Goal: Task Accomplishment & Management: Use online tool/utility

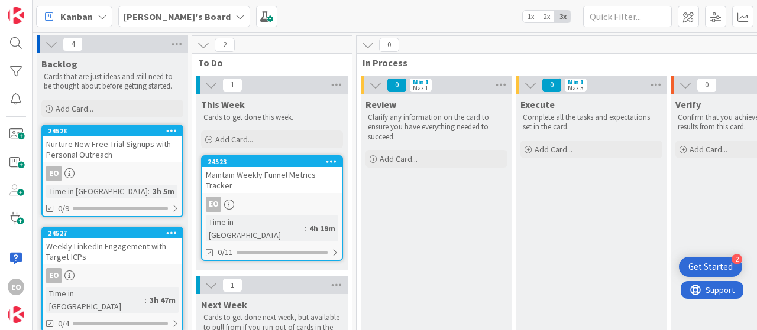
click at [161, 15] on b "[PERSON_NAME]'s Board" at bounding box center [177, 17] width 107 height 12
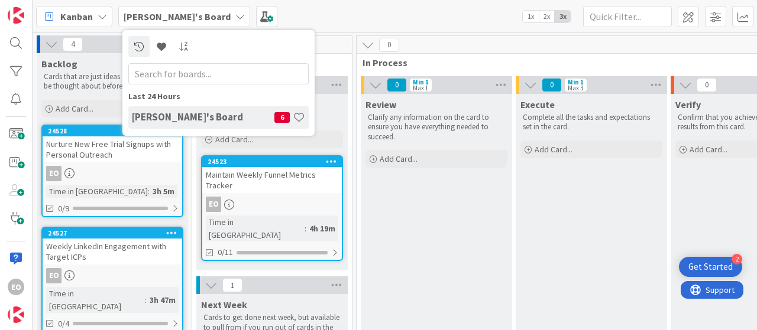
click at [325, 15] on div "Kanban My Zone Organization Select a single board Kanban List (Bulk Actions) Me…" at bounding box center [395, 16] width 724 height 33
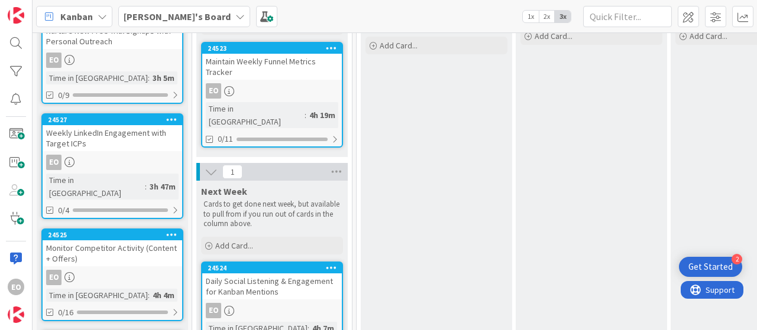
scroll to position [99, 0]
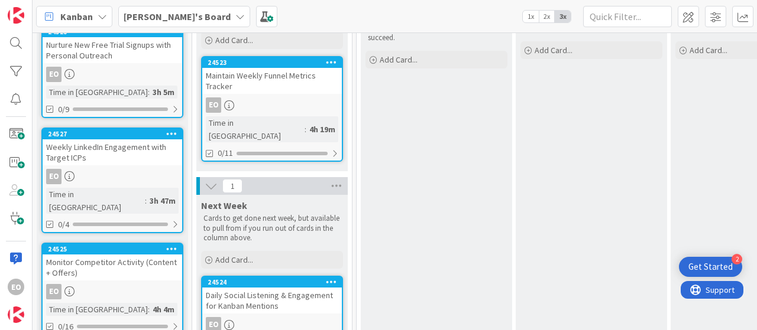
click at [113, 67] on div "EO" at bounding box center [112, 74] width 139 height 15
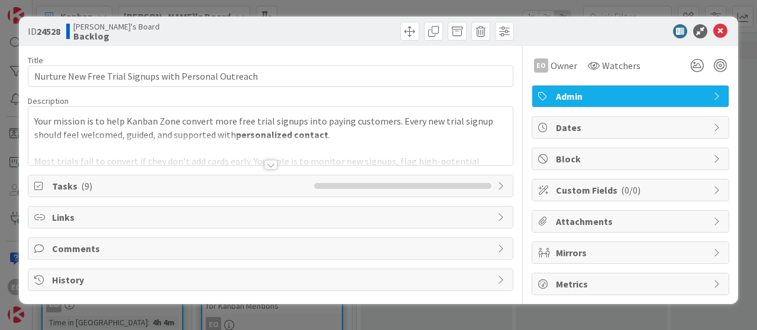
click at [168, 186] on span "Tasks ( 9 )" at bounding box center [180, 186] width 256 height 14
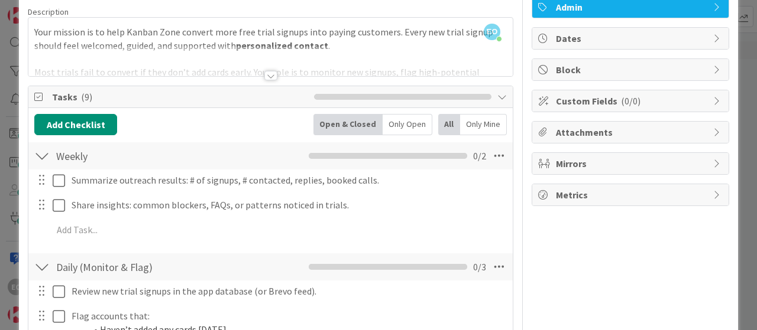
scroll to position [59, 0]
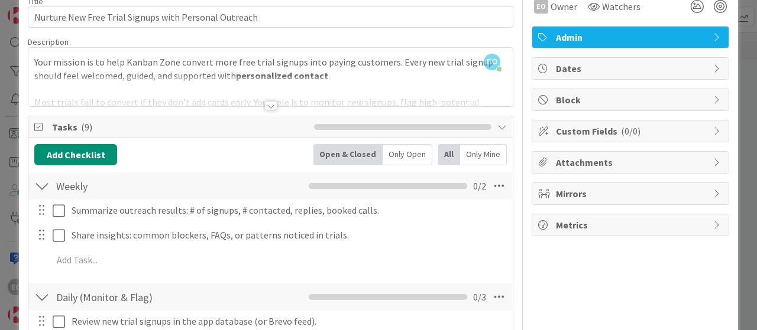
click at [264, 101] on div at bounding box center [270, 105] width 13 height 9
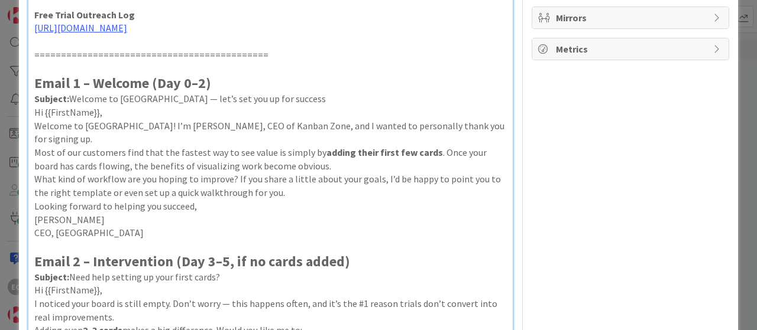
scroll to position [236, 0]
click at [256, 158] on p "Most of our customers find that the fastest way to see value is simply by addin…" at bounding box center [270, 158] width 472 height 27
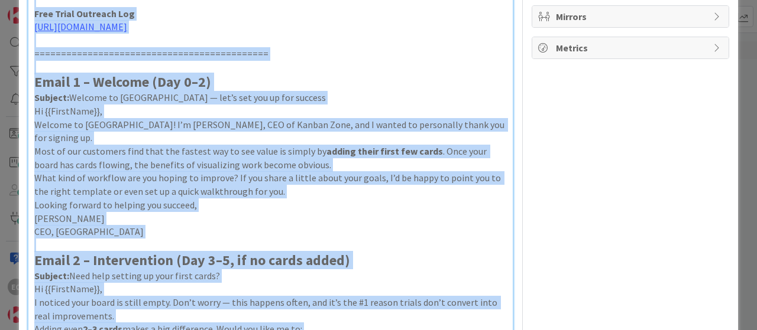
copy div "Lore ipsumdo si am cons Adipis Elit seddoei temp inci utlab etdolor magn aliqua…"
click at [314, 105] on p "Subject: Welcome to [GEOGRAPHIC_DATA] — let’s set you up for success" at bounding box center [270, 98] width 472 height 14
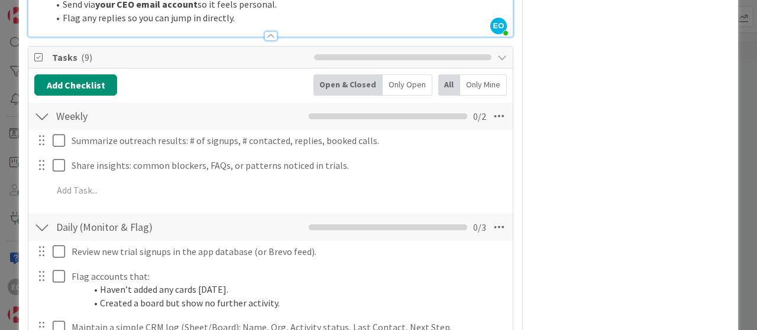
scroll to position [1005, 0]
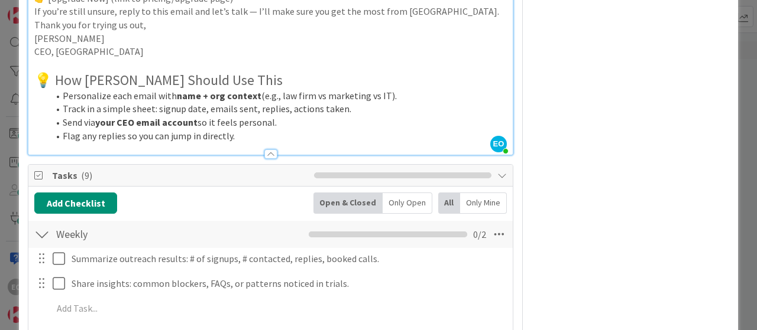
click at [265, 152] on div at bounding box center [270, 154] width 13 height 9
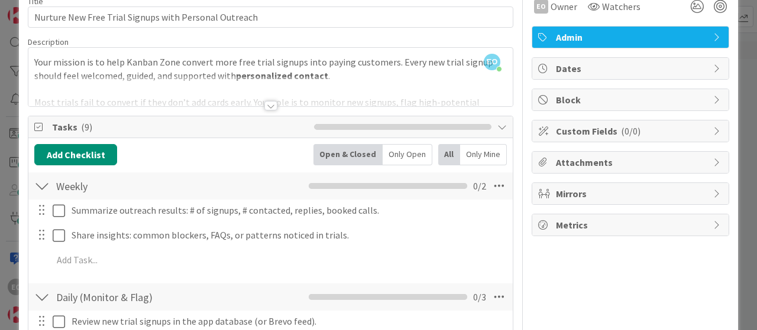
scroll to position [0, 0]
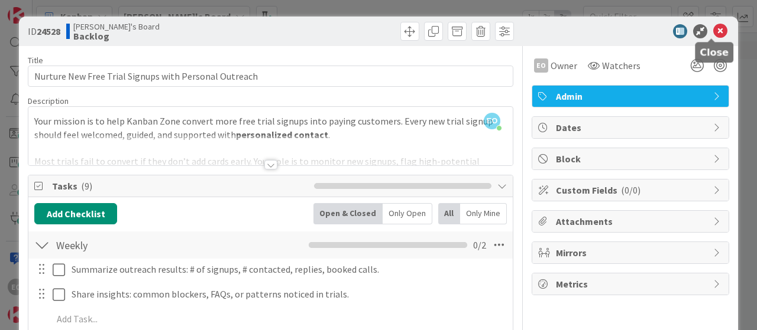
click at [713, 32] on icon at bounding box center [720, 31] width 14 height 14
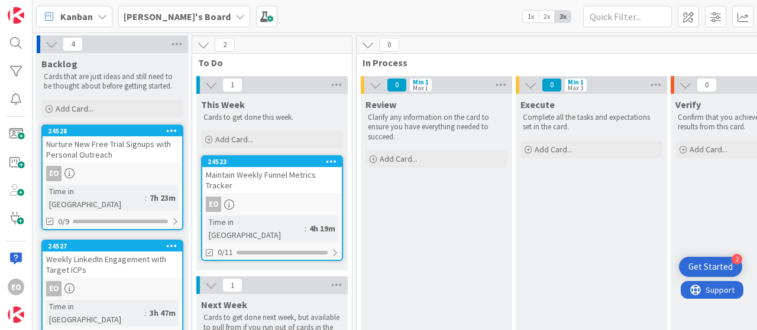
click at [171, 18] on b "[PERSON_NAME]'s Board" at bounding box center [177, 17] width 107 height 12
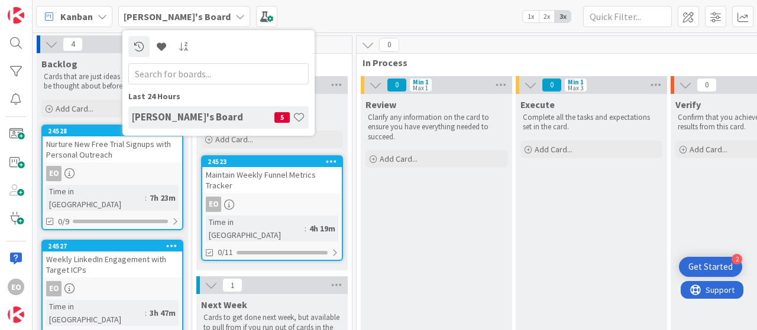
click at [173, 111] on h4 "[PERSON_NAME]'s Board" at bounding box center [203, 117] width 142 height 12
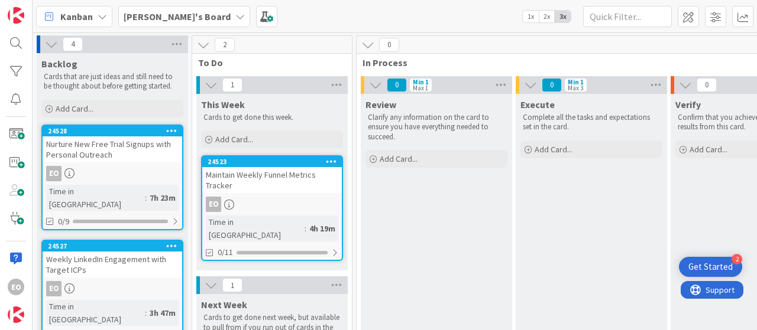
click at [49, 46] on icon at bounding box center [51, 44] width 13 height 13
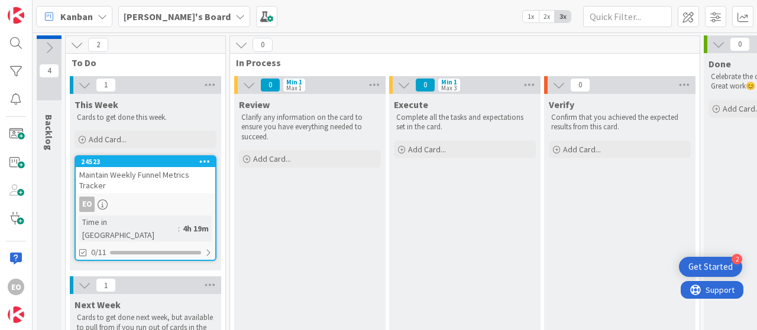
click at [134, 183] on div "Maintain Weekly Funnel Metrics Tracker" at bounding box center [145, 180] width 139 height 26
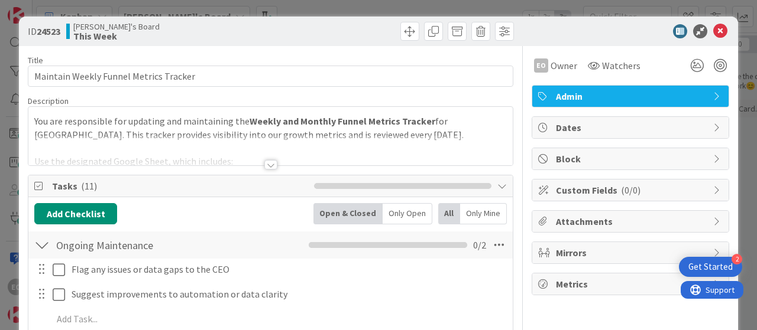
click at [268, 162] on div at bounding box center [270, 164] width 13 height 9
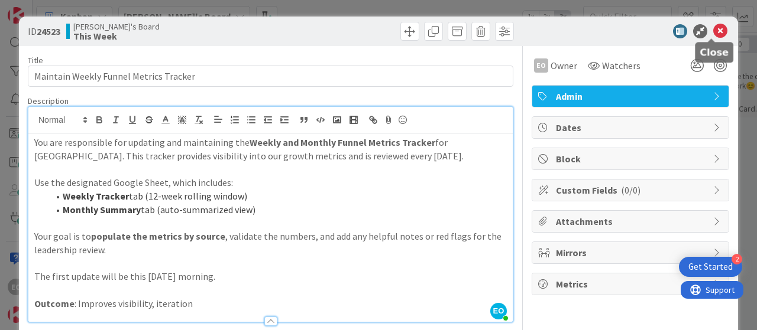
click at [713, 28] on icon at bounding box center [720, 31] width 14 height 14
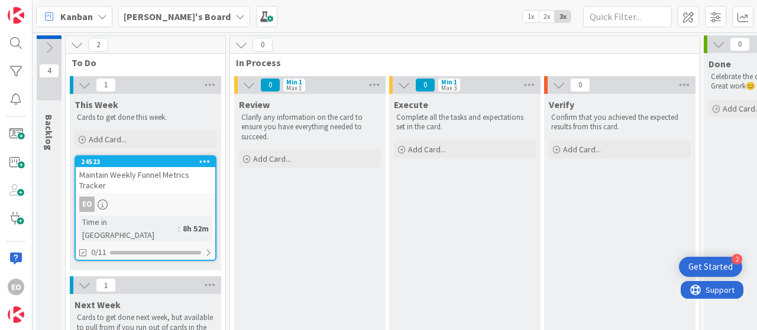
click at [145, 171] on div "Maintain Weekly Funnel Metrics Tracker" at bounding box center [145, 180] width 139 height 26
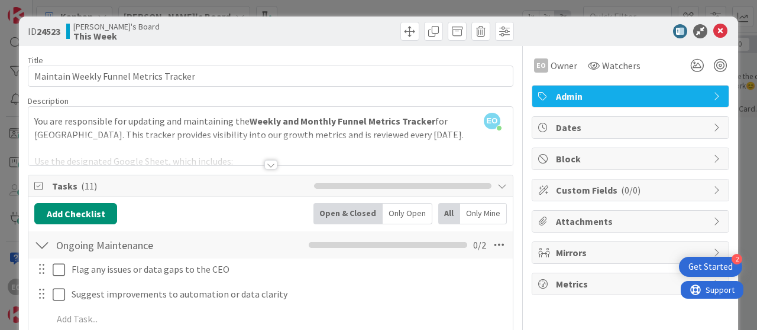
click at [267, 160] on div at bounding box center [270, 164] width 13 height 9
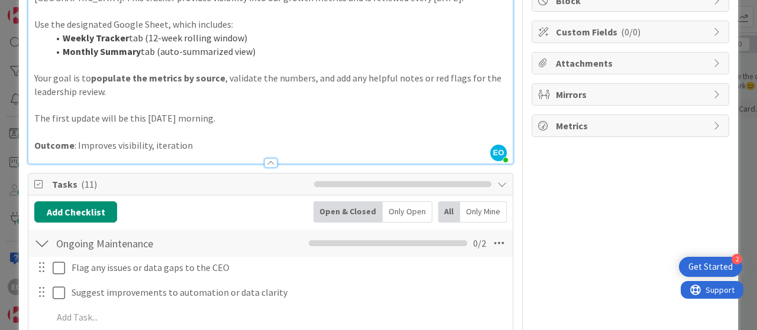
scroll to position [40, 0]
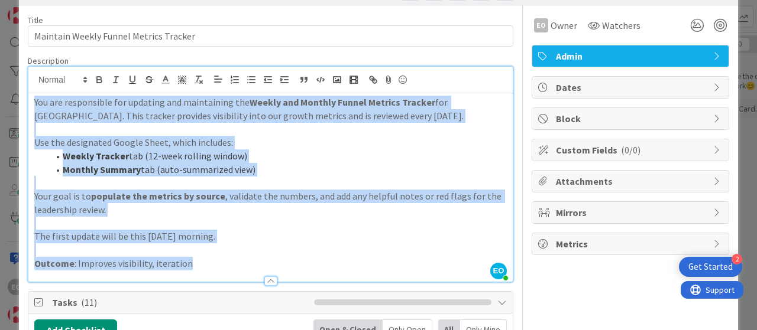
drag, startPoint x: 33, startPoint y: 102, endPoint x: 209, endPoint y: 248, distance: 229.2
click at [216, 272] on div "Description EO [PERSON_NAME] just joined You are responsible for updating and m…" at bounding box center [270, 169] width 485 height 227
copy div "You are responsible for updating and maintaining the Weekly and Monthly Funnel …"
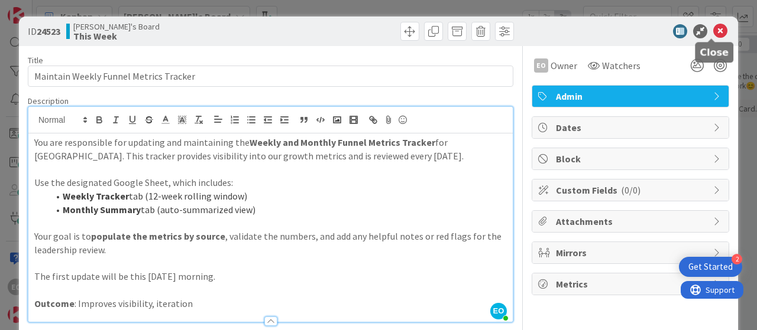
click at [713, 31] on icon at bounding box center [720, 31] width 14 height 14
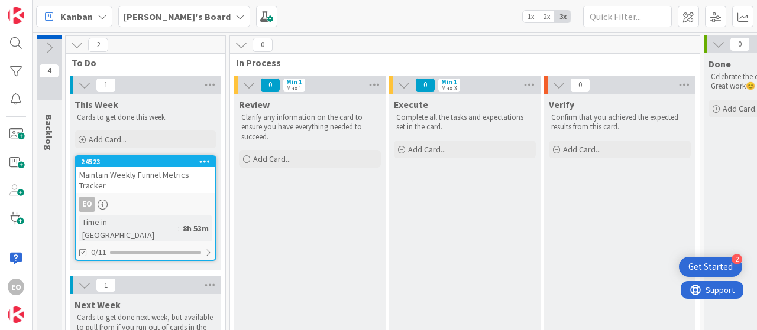
click at [72, 43] on icon at bounding box center [76, 44] width 13 height 13
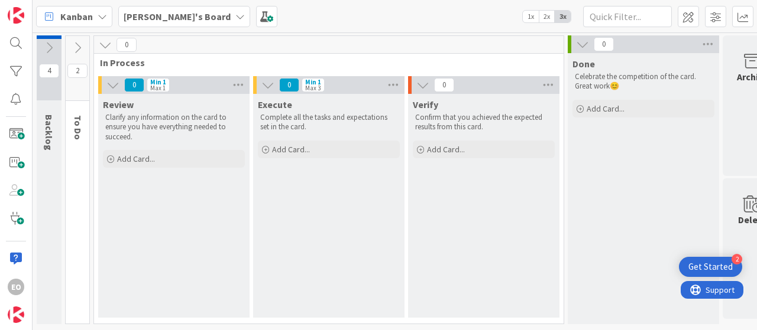
click at [76, 43] on icon at bounding box center [77, 47] width 13 height 13
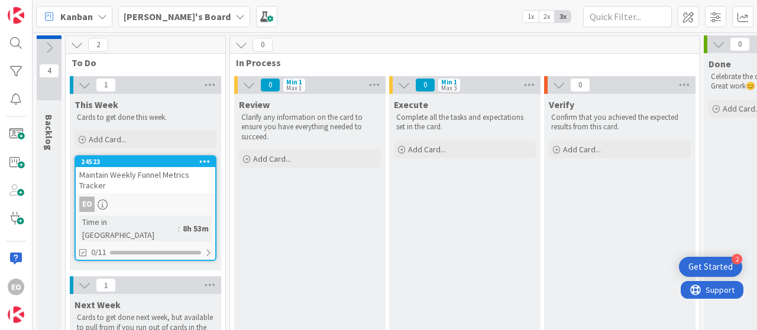
click at [52, 47] on icon at bounding box center [49, 47] width 13 height 13
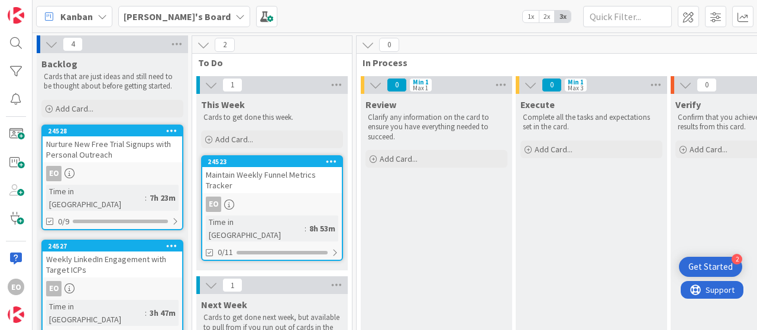
click at [95, 144] on div "Nurture New Free Trial Signups with Personal Outreach" at bounding box center [112, 150] width 139 height 26
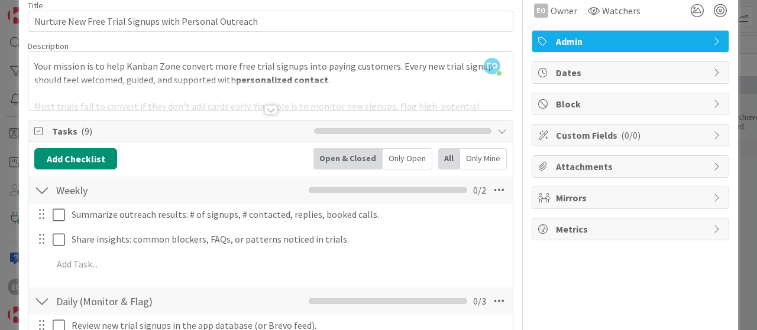
scroll to position [59, 0]
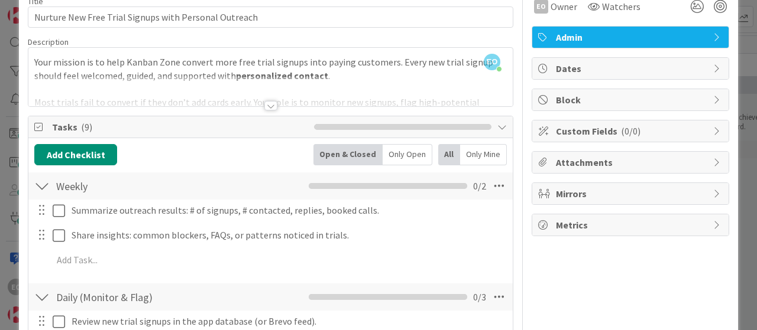
click at [265, 105] on div at bounding box center [270, 105] width 13 height 9
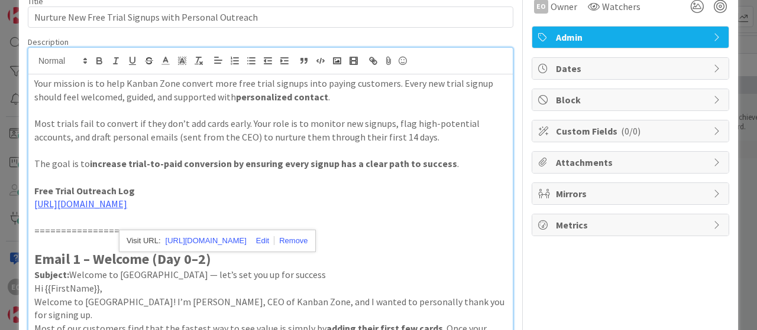
drag, startPoint x: 131, startPoint y: 207, endPoint x: 335, endPoint y: 220, distance: 204.3
click at [335, 211] on p "[URL][DOMAIN_NAME]" at bounding box center [270, 204] width 472 height 14
click at [379, 223] on p at bounding box center [270, 218] width 472 height 14
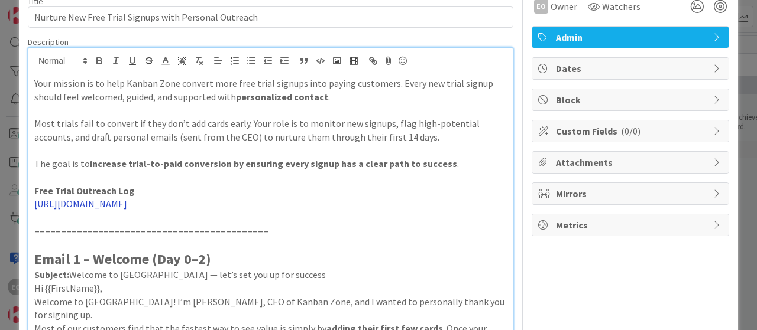
click at [122, 207] on link "[URL][DOMAIN_NAME]" at bounding box center [80, 204] width 93 height 12
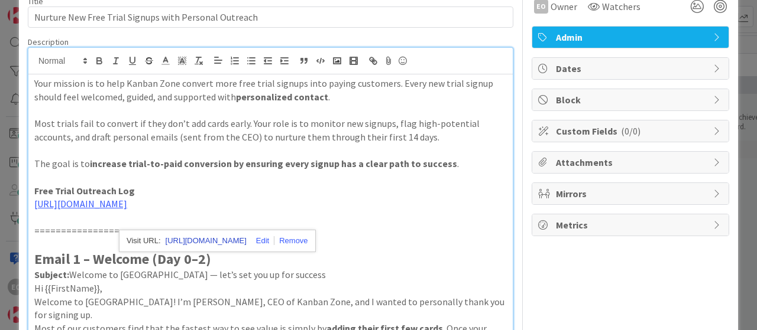
click at [232, 242] on link "[URL][DOMAIN_NAME]" at bounding box center [205, 240] width 81 height 15
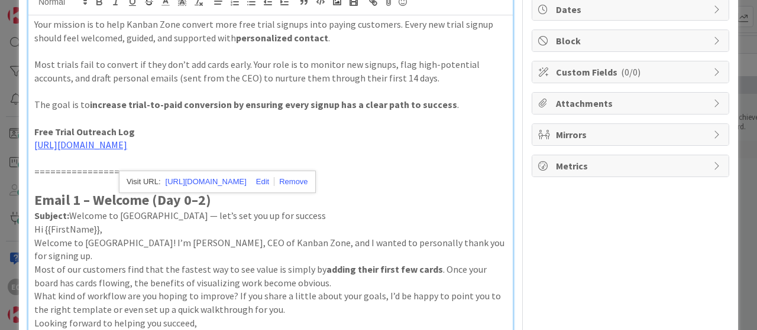
scroll to position [0, 0]
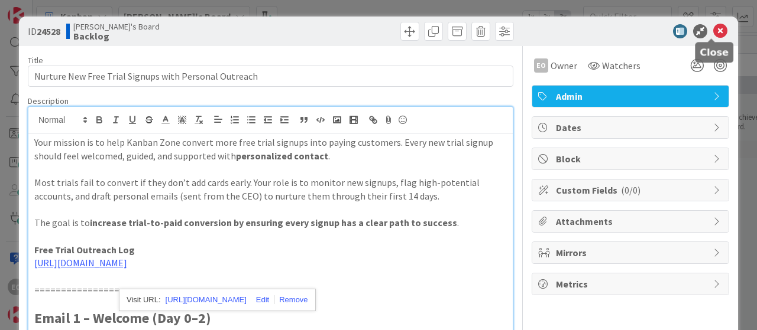
click at [713, 30] on icon at bounding box center [720, 31] width 14 height 14
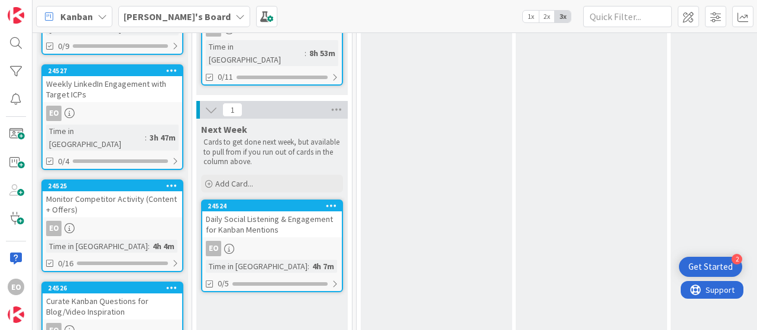
scroll to position [177, 0]
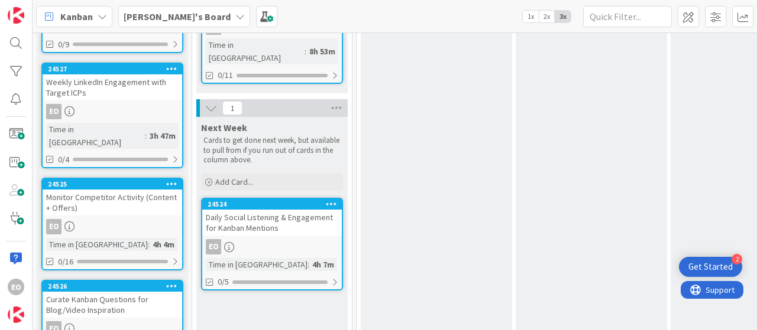
click at [254, 210] on div "Daily Social Listening & Engagement for Kanban Mentions" at bounding box center [271, 223] width 139 height 26
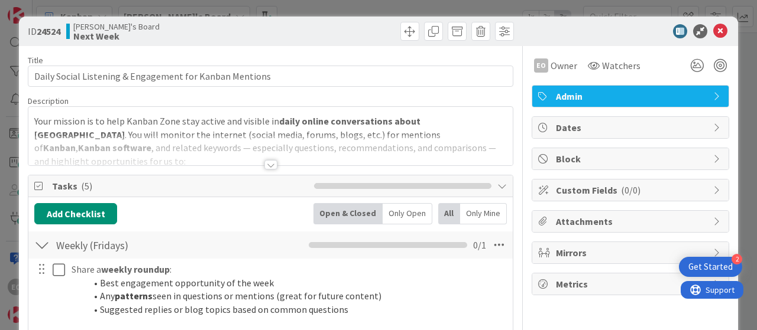
click at [264, 166] on div at bounding box center [270, 164] width 13 height 9
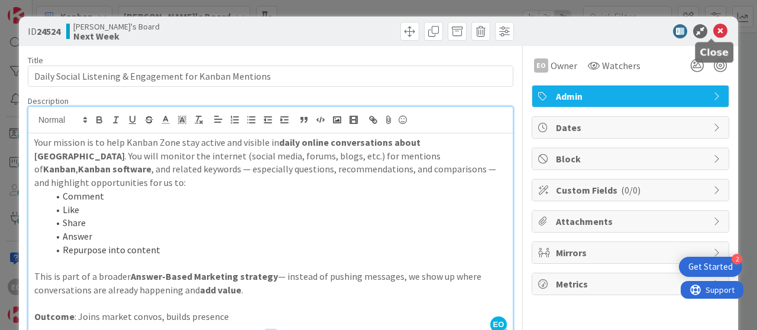
click at [713, 34] on icon at bounding box center [720, 31] width 14 height 14
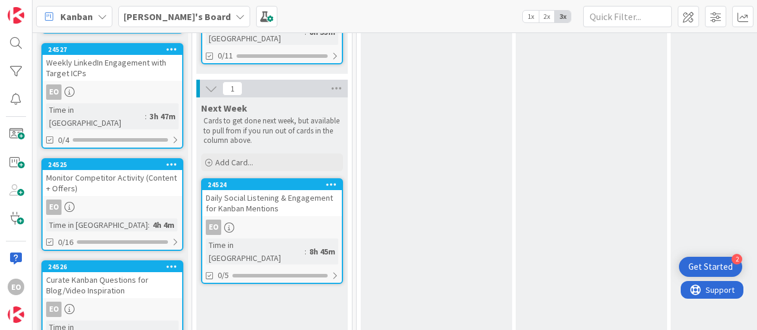
scroll to position [217, 0]
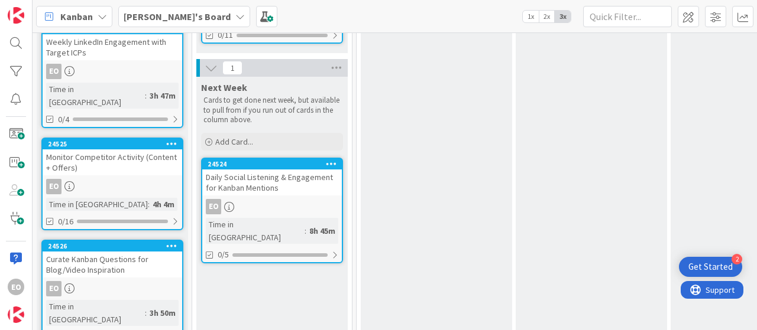
click at [110, 252] on div "Curate Kanban Questions for Blog/Video Inspiration" at bounding box center [112, 265] width 139 height 26
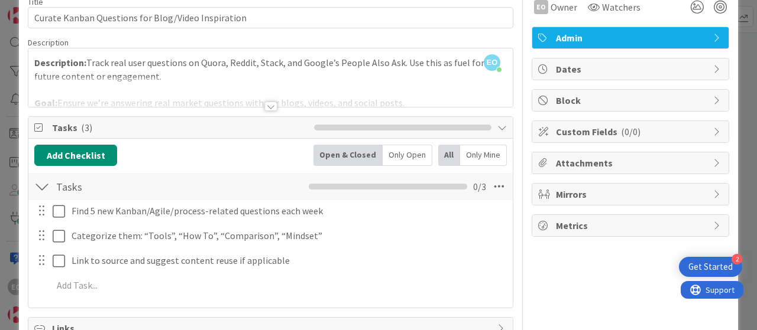
scroll to position [59, 0]
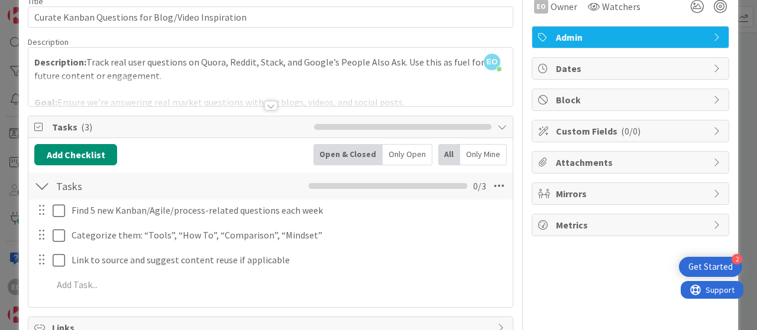
click at [264, 101] on div at bounding box center [270, 105] width 13 height 9
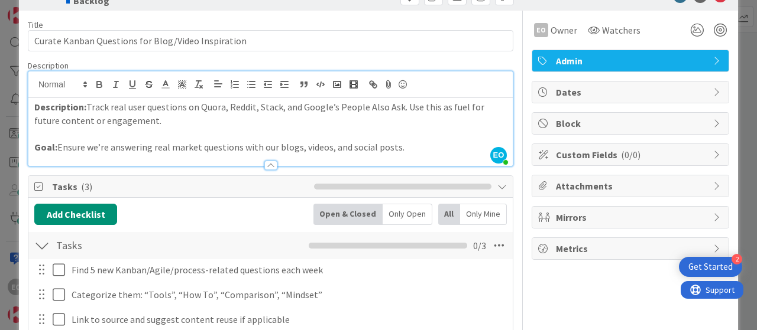
scroll to position [0, 0]
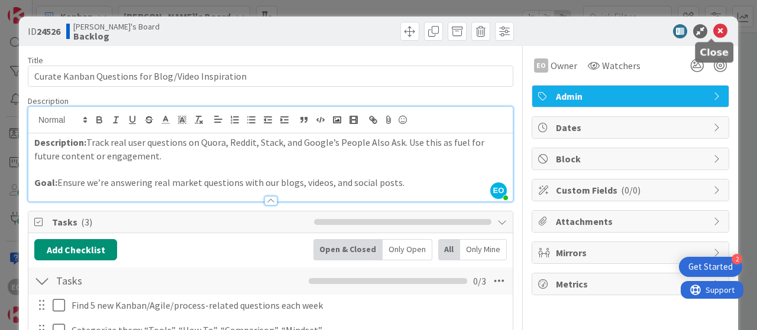
click at [713, 25] on icon at bounding box center [720, 31] width 14 height 14
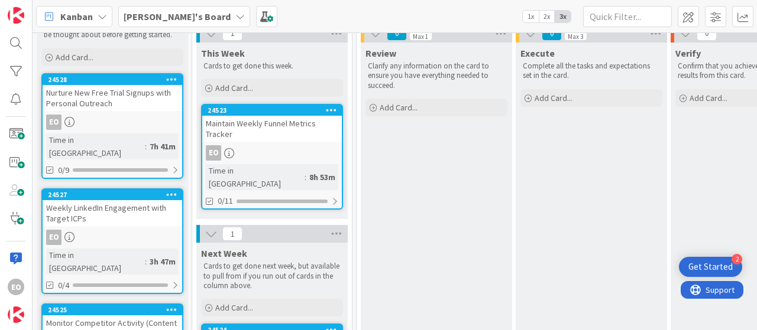
scroll to position [59, 0]
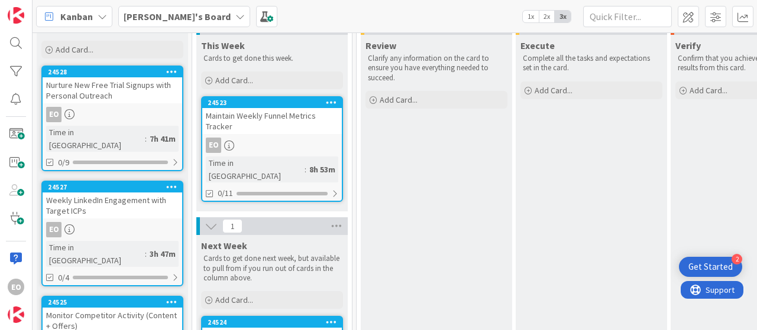
click at [137, 91] on div "Nurture New Free Trial Signups with Personal Outreach" at bounding box center [112, 90] width 139 height 26
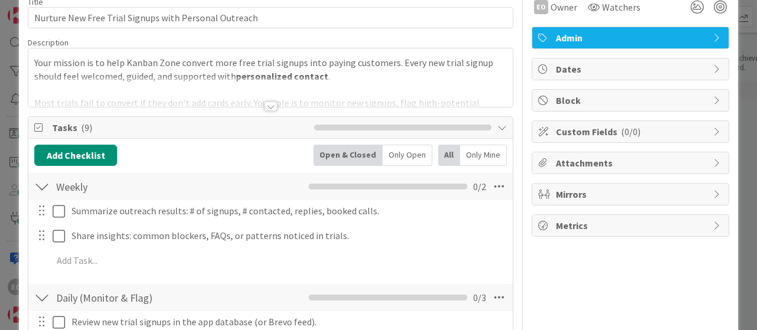
scroll to position [59, 0]
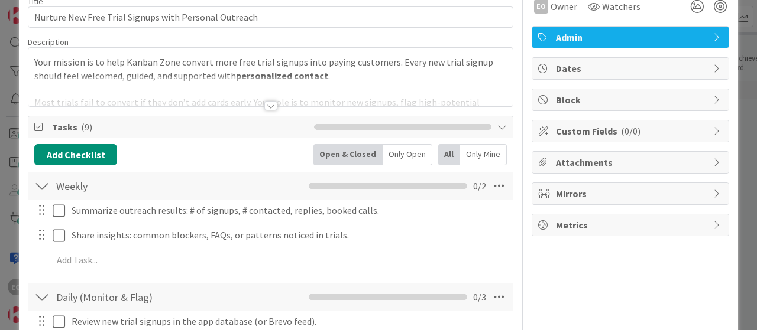
click at [266, 105] on div at bounding box center [270, 105] width 13 height 9
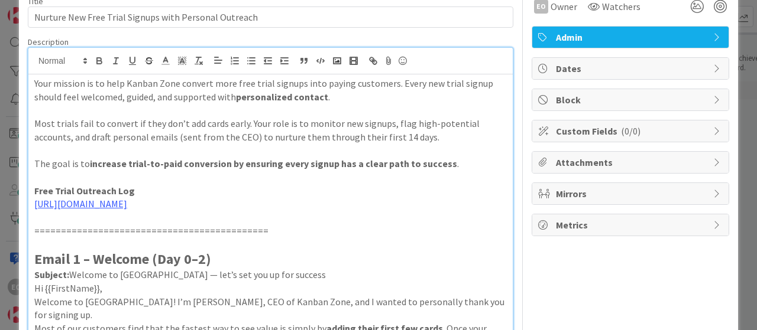
scroll to position [0, 0]
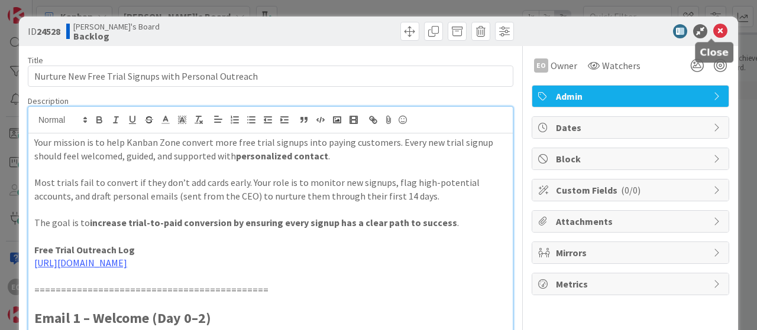
click at [713, 29] on icon at bounding box center [720, 31] width 14 height 14
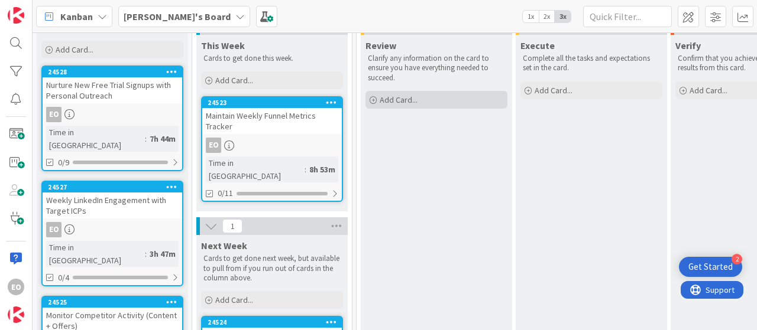
click at [392, 98] on span "Add Card..." at bounding box center [398, 100] width 38 height 11
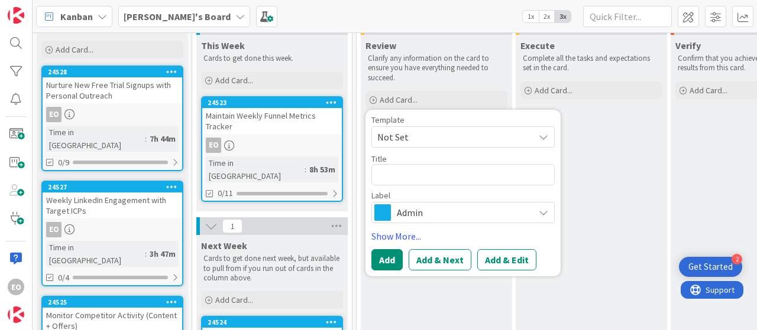
click at [538, 138] on icon at bounding box center [542, 136] width 9 height 9
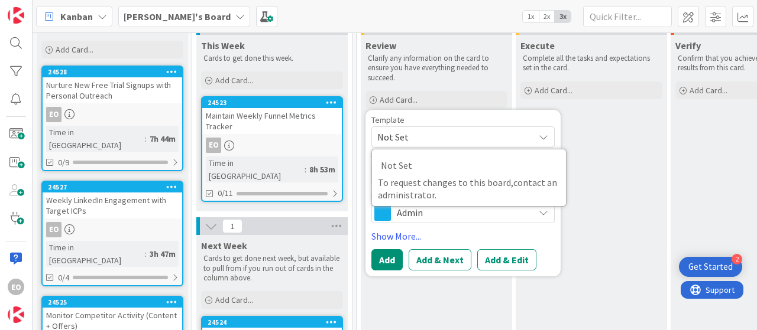
click at [530, 137] on span "Not Set" at bounding box center [462, 136] width 183 height 21
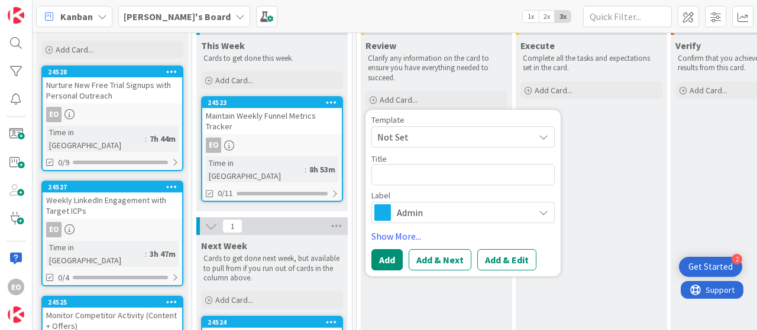
click at [533, 212] on div "Admin" at bounding box center [462, 212] width 183 height 21
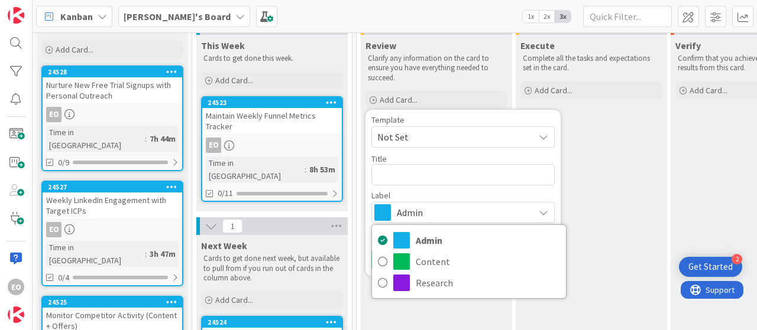
click at [533, 212] on div "Admin" at bounding box center [462, 212] width 183 height 21
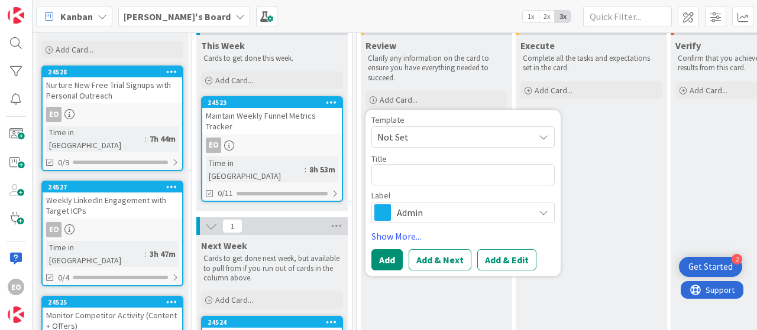
click at [531, 137] on span "Not Set" at bounding box center [462, 136] width 183 height 21
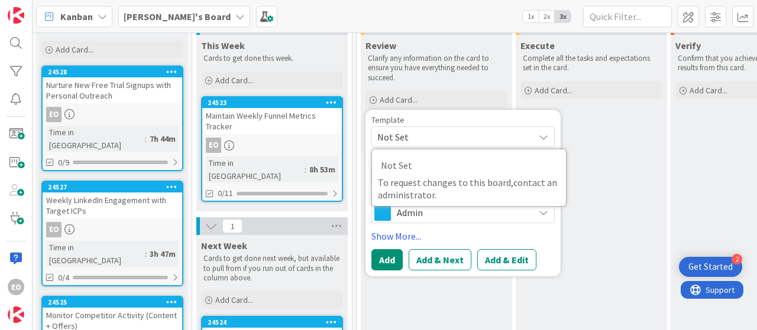
click at [531, 137] on span "Not Set" at bounding box center [462, 136] width 183 height 21
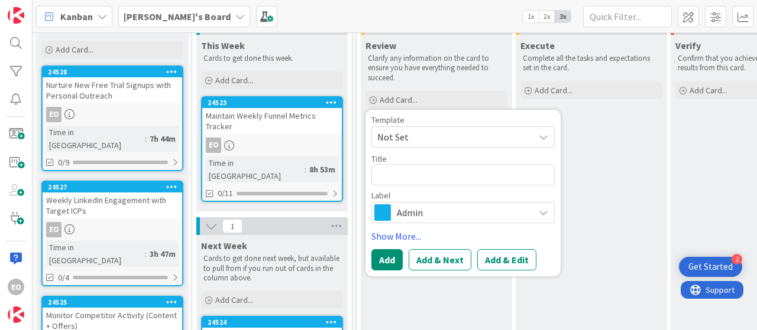
click at [375, 14] on div "Kanban My Zone Organization Select a single board Kanban List (Bulk Actions) Me…" at bounding box center [395, 16] width 724 height 33
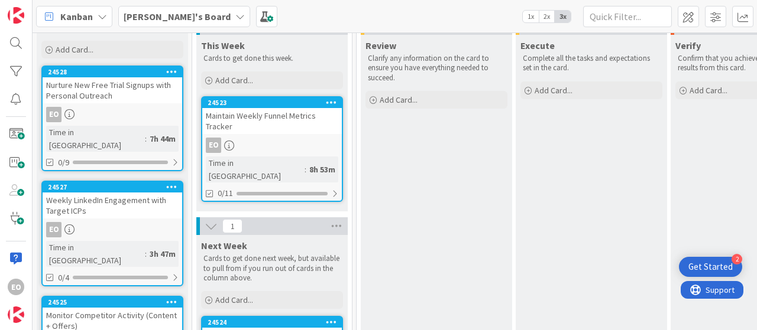
click at [331, 100] on icon at bounding box center [331, 102] width 11 height 8
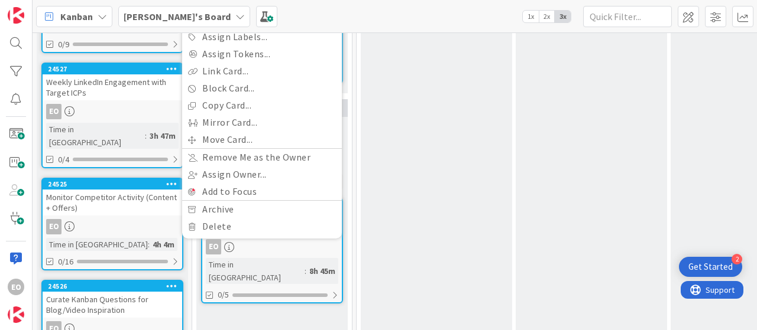
scroll to position [59, 0]
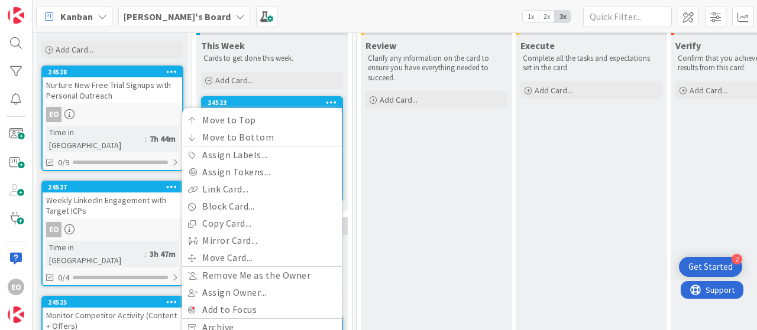
click at [330, 49] on div "This Week" at bounding box center [272, 46] width 142 height 12
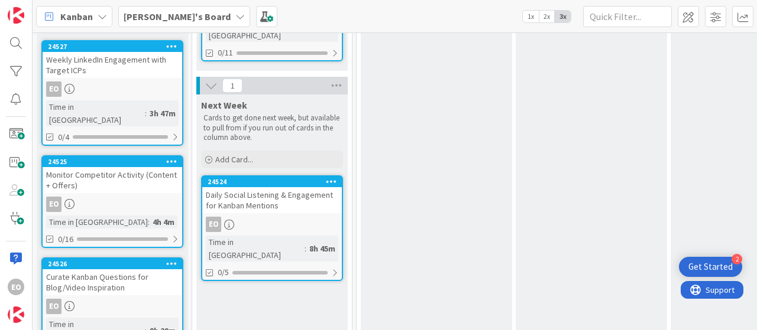
scroll to position [217, 0]
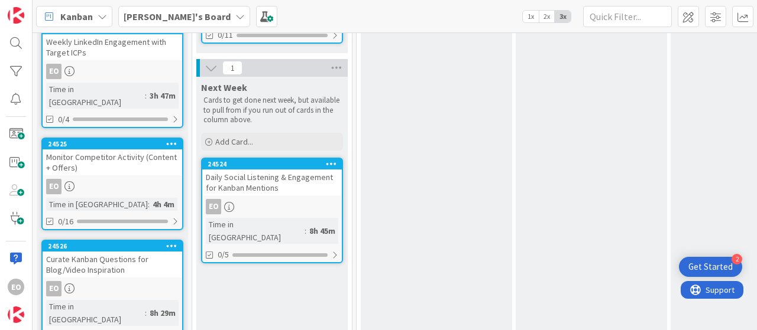
click at [79, 252] on div "Curate Kanban Questions for Blog/Video Inspiration" at bounding box center [112, 265] width 139 height 26
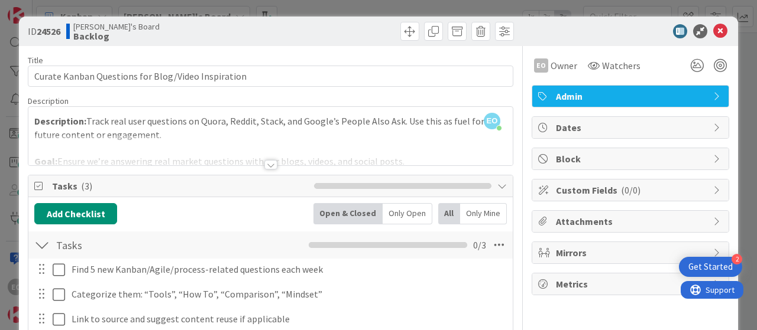
click at [264, 165] on div at bounding box center [270, 164] width 13 height 9
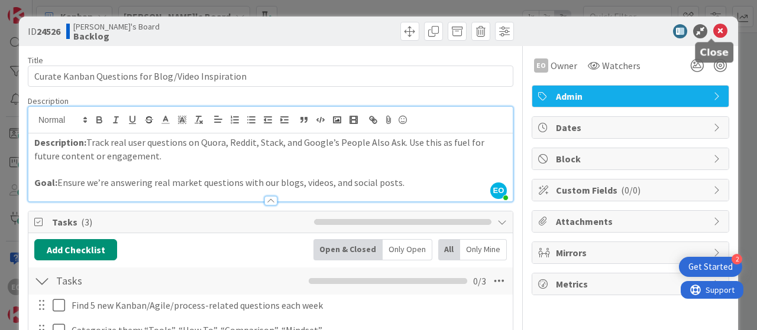
click at [713, 31] on icon at bounding box center [720, 31] width 14 height 14
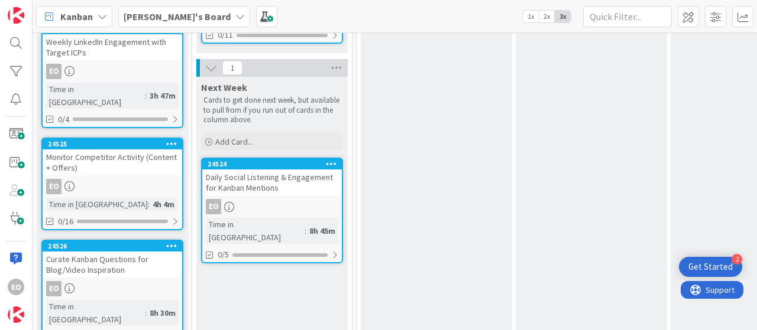
click at [106, 150] on div "Monitor Competitor Activity (Content + Offers)" at bounding box center [112, 163] width 139 height 26
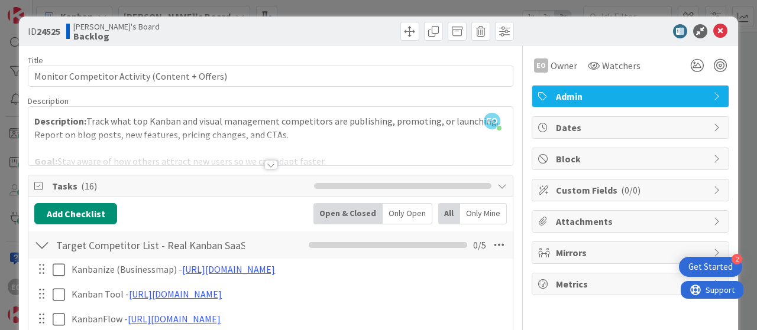
click at [264, 163] on div at bounding box center [270, 164] width 13 height 9
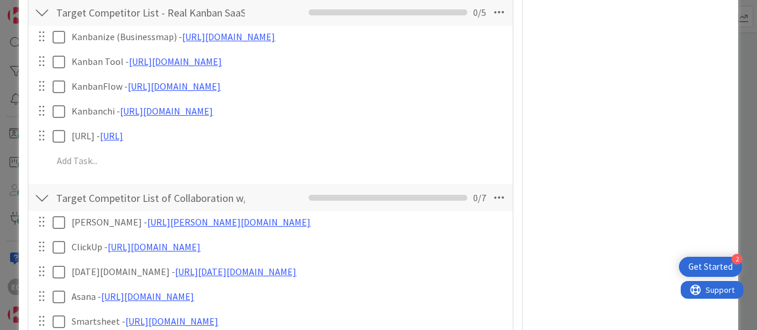
scroll to position [236, 0]
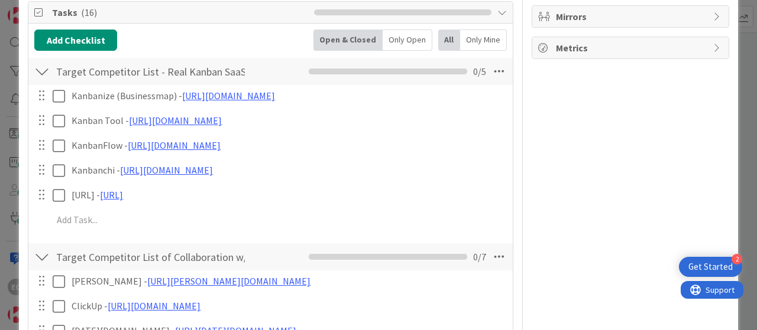
drag, startPoint x: 311, startPoint y: 69, endPoint x: 327, endPoint y: 74, distance: 16.6
click at [327, 74] on div "0 / 5" at bounding box center [397, 71] width 177 height 14
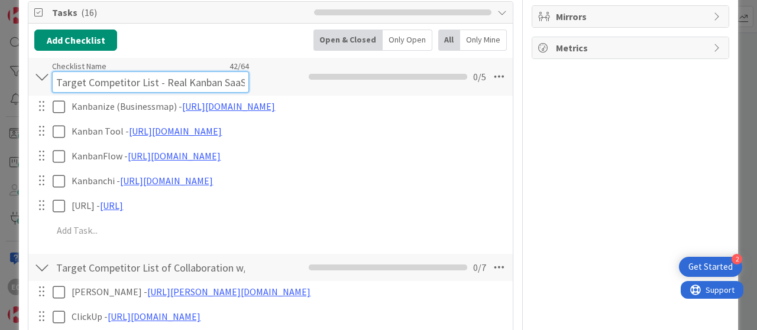
click at [217, 74] on input "Target Competitor List - Real Kanban SaaS)" at bounding box center [150, 82] width 197 height 21
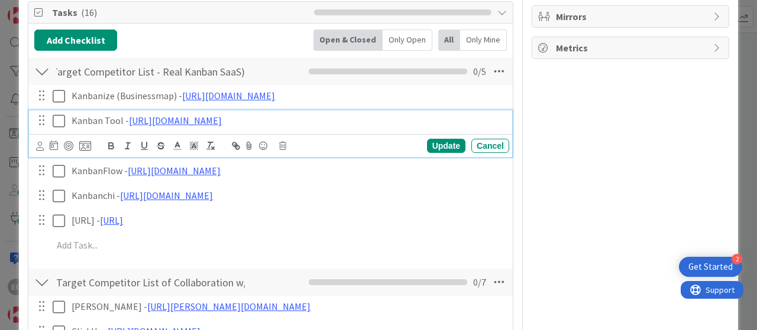
scroll to position [0, 0]
click at [329, 124] on p "Kanban Tool - [URL][DOMAIN_NAME]" at bounding box center [288, 121] width 433 height 14
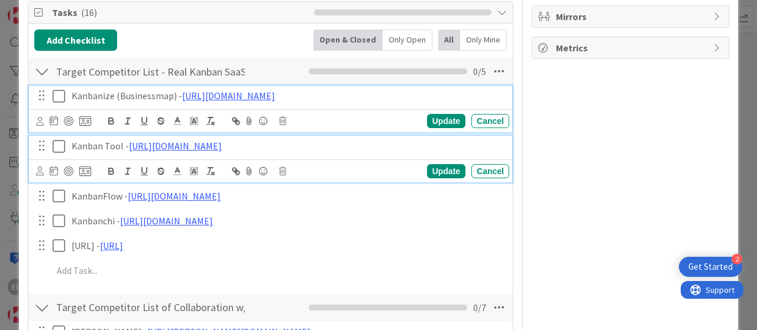
click at [333, 98] on p "Kanbanize (Businessmap) - [URL][DOMAIN_NAME]" at bounding box center [288, 96] width 433 height 14
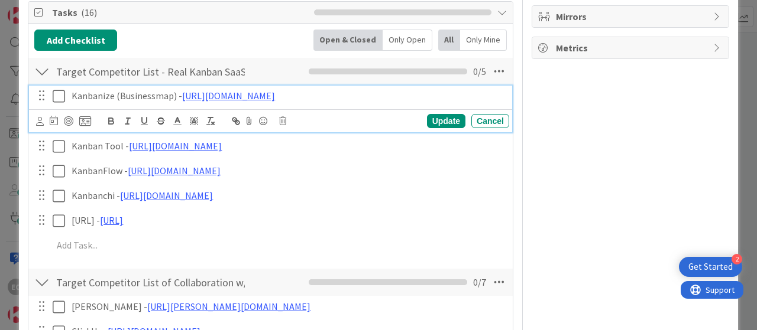
click at [541, 124] on div "EO Owner Watchers Admin Dates Block Custom Fields ( 0/0 ) Attachments Mirrors M…" at bounding box center [629, 290] width 197 height 961
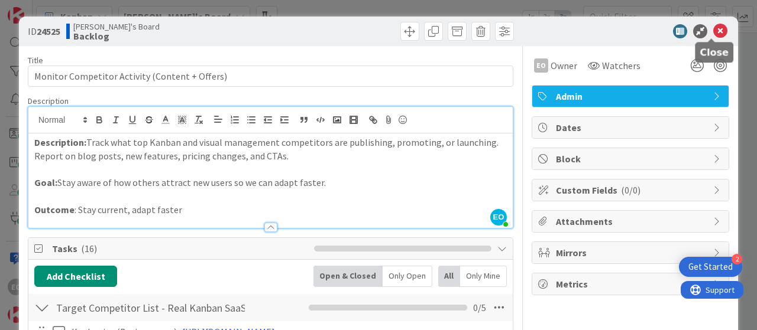
click at [713, 28] on icon at bounding box center [720, 31] width 14 height 14
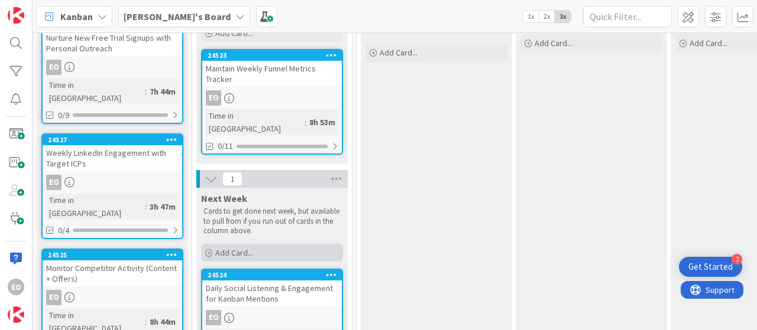
scroll to position [99, 0]
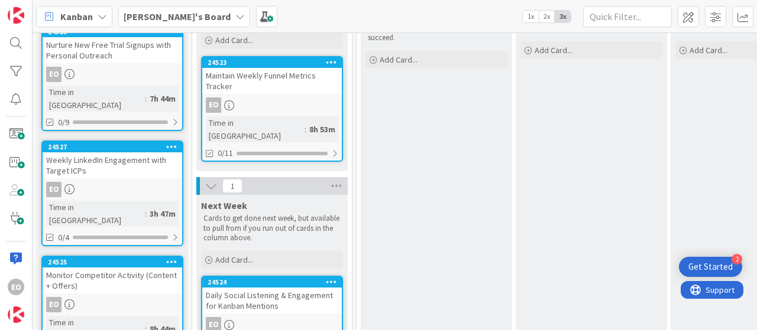
click at [170, 142] on icon at bounding box center [171, 146] width 11 height 8
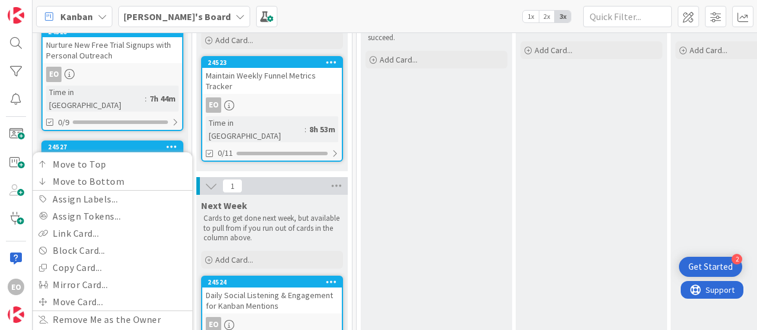
click at [387, 98] on div "Review Clarify any information on the card to ensure you have everything needed…" at bounding box center [436, 237] width 151 height 485
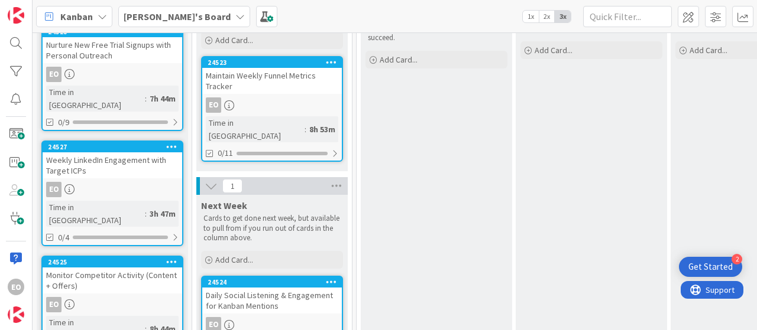
click at [226, 105] on icon at bounding box center [229, 105] width 10 height 10
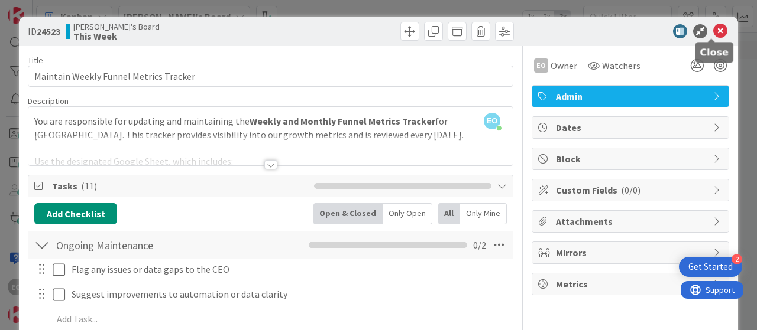
click at [713, 28] on icon at bounding box center [720, 31] width 14 height 14
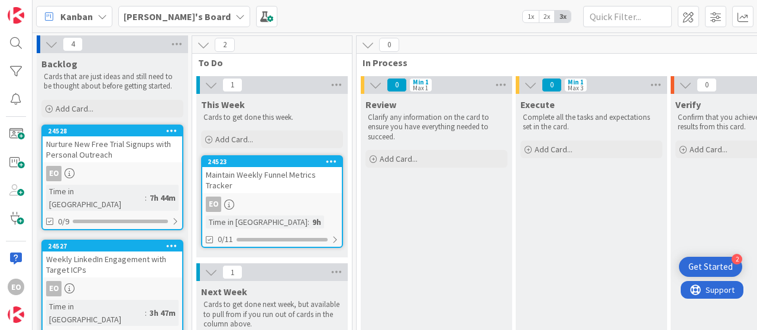
click at [117, 149] on div "Nurture New Free Trial Signups with Personal Outreach" at bounding box center [112, 150] width 139 height 26
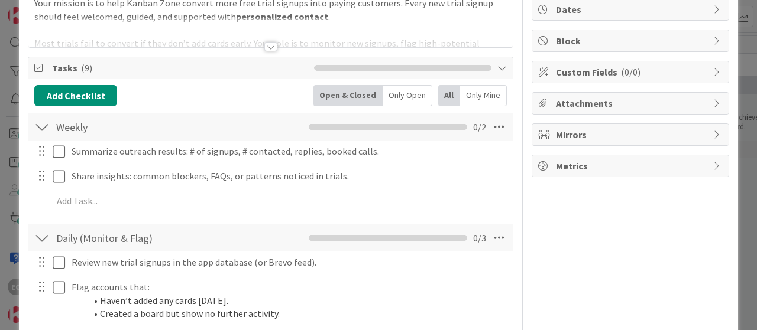
scroll to position [59, 0]
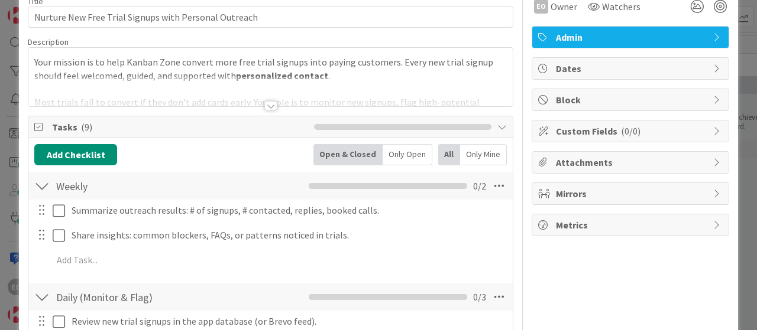
click at [268, 105] on div at bounding box center [270, 105] width 13 height 9
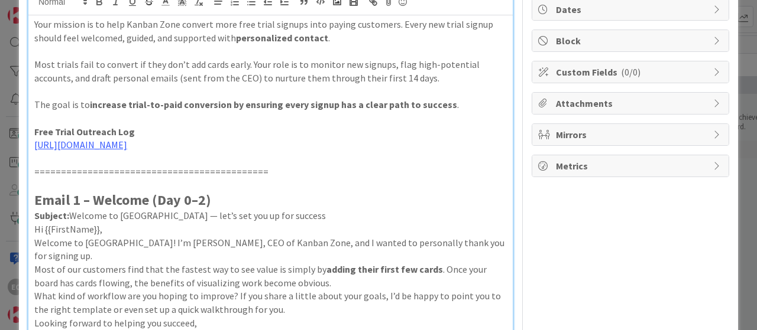
scroll to position [0, 0]
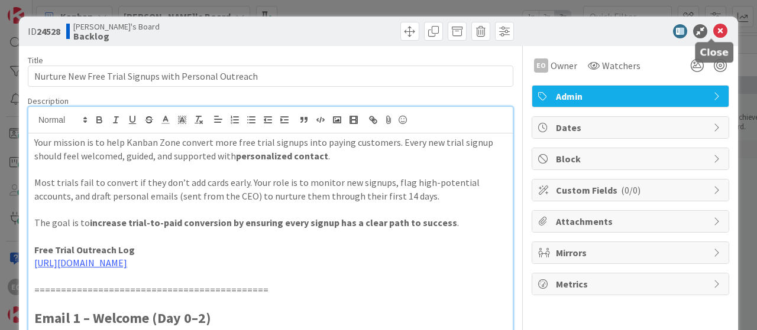
click at [713, 28] on icon at bounding box center [720, 31] width 14 height 14
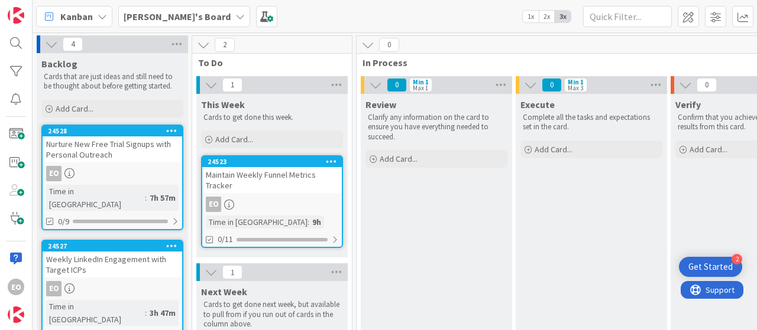
click at [106, 163] on link "24528 Nurture New Free Trial Signups with Personal Outreach EO Time in Column :…" at bounding box center [112, 178] width 142 height 106
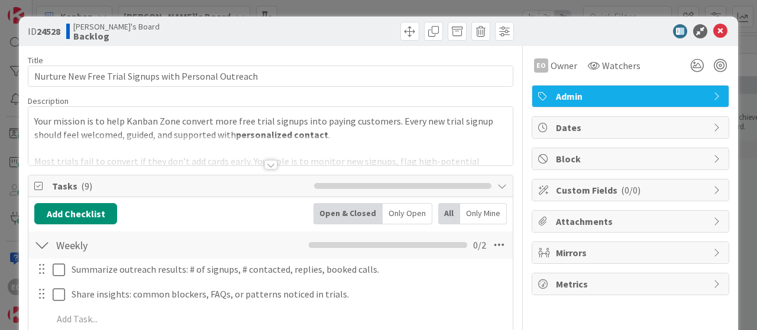
click at [267, 163] on div at bounding box center [270, 164] width 13 height 9
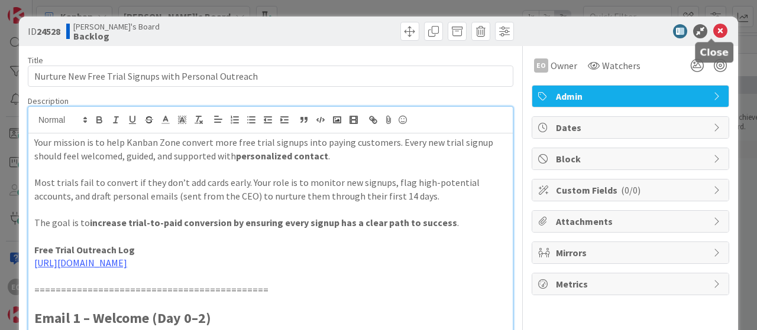
click at [713, 31] on icon at bounding box center [720, 31] width 14 height 14
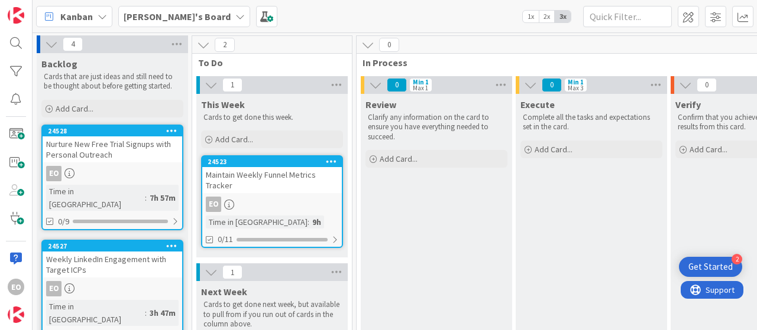
click at [102, 150] on div "Nurture New Free Trial Signups with Personal Outreach" at bounding box center [112, 150] width 139 height 26
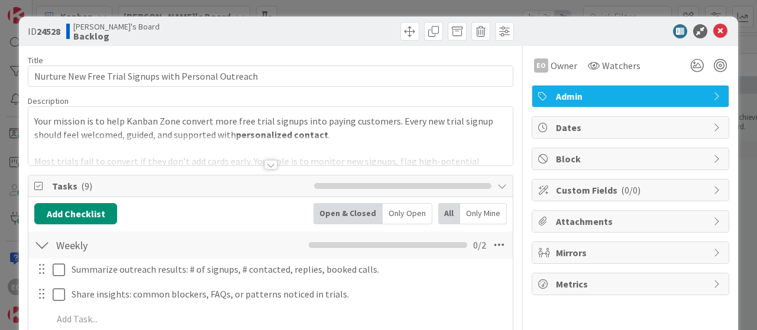
click at [266, 167] on div at bounding box center [270, 164] width 13 height 9
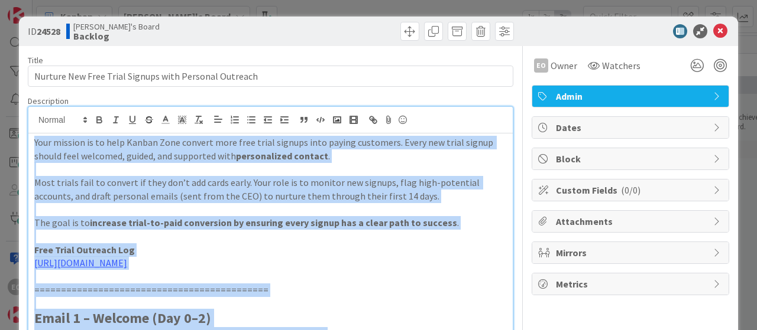
copy div "Lore ipsumdo si am cons Adipis Elit seddoei temp inci utlab etdolor magn aliqua…"
click at [293, 243] on p "Free Trial Outreach Log" at bounding box center [270, 250] width 472 height 14
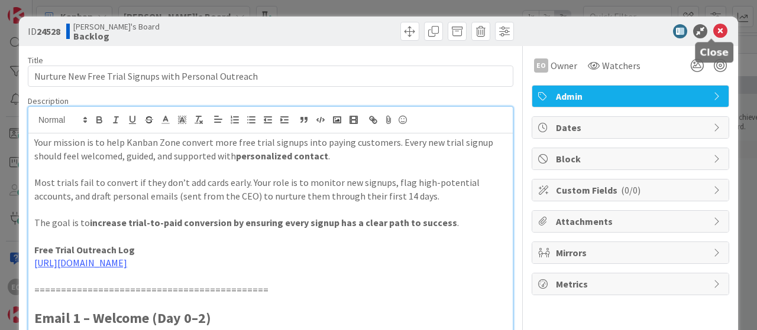
click at [713, 35] on icon at bounding box center [720, 31] width 14 height 14
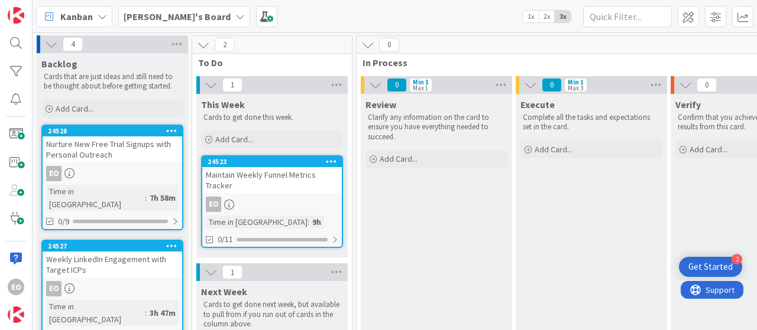
click at [140, 181] on link "24528 Nurture New Free Trial Signups with Personal Outreach EO Time in Column :…" at bounding box center [112, 178] width 142 height 106
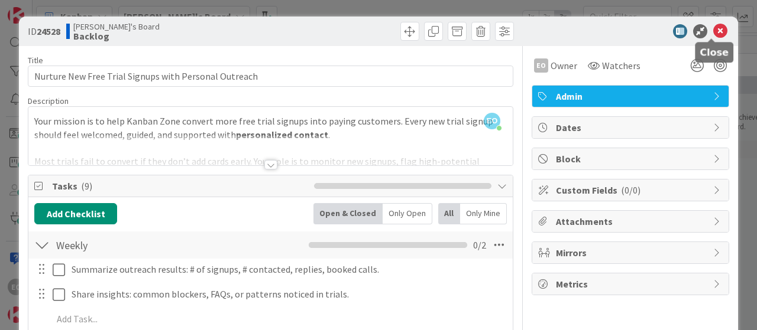
click at [713, 34] on icon at bounding box center [720, 31] width 14 height 14
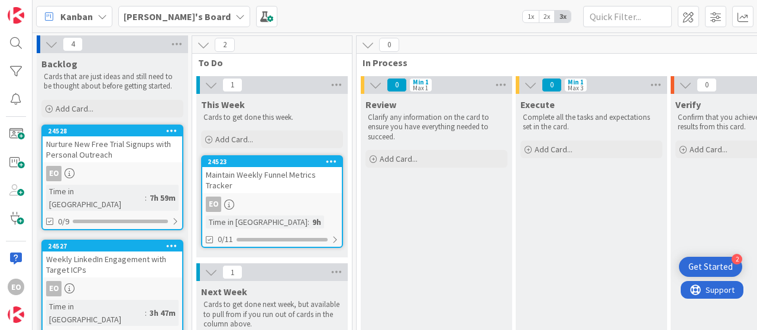
click at [299, 185] on div "Maintain Weekly Funnel Metrics Tracker" at bounding box center [271, 180] width 139 height 26
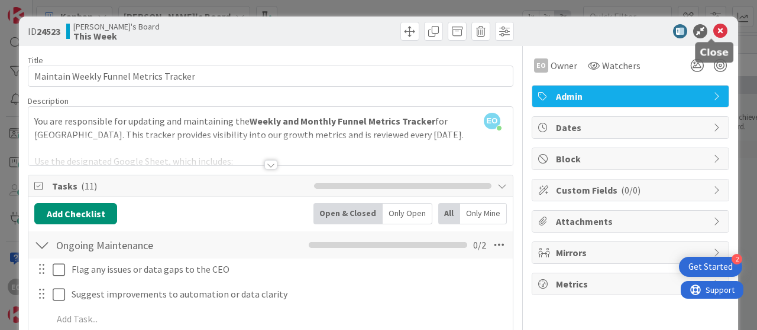
click at [713, 30] on icon at bounding box center [720, 31] width 14 height 14
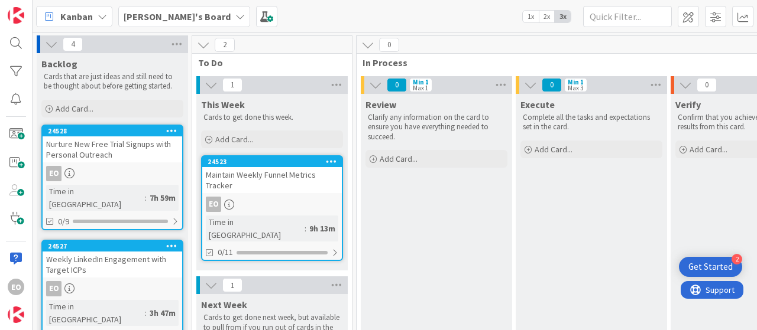
click at [106, 151] on div "Nurture New Free Trial Signups with Personal Outreach" at bounding box center [112, 150] width 139 height 26
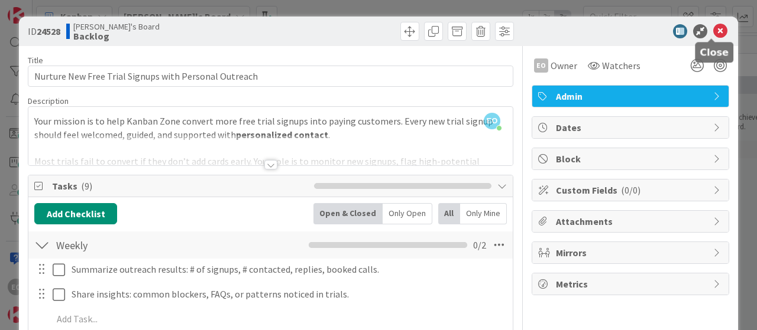
click at [715, 28] on icon at bounding box center [720, 31] width 14 height 14
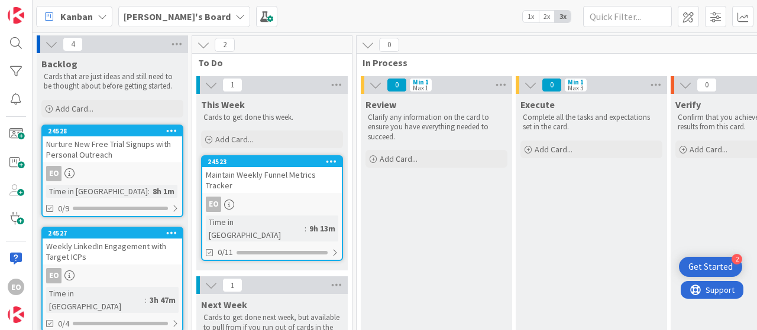
scroll to position [59, 0]
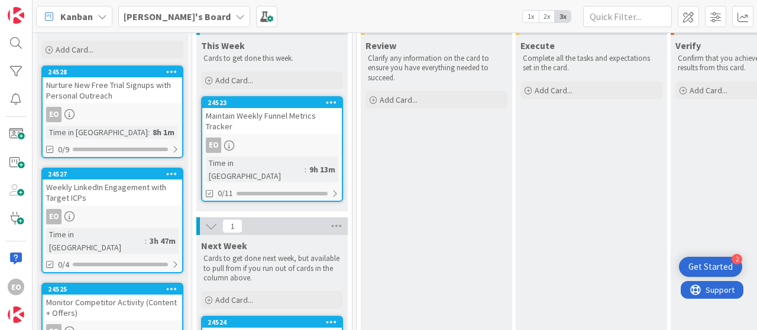
click at [104, 194] on div "Weekly LinkedIn Engagement with Target ICPs" at bounding box center [112, 193] width 139 height 26
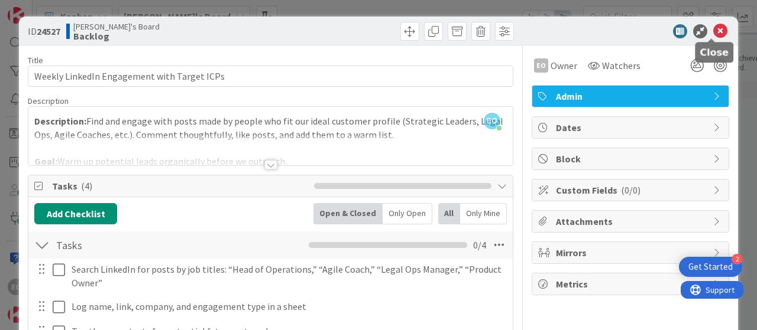
click at [713, 35] on icon at bounding box center [720, 31] width 14 height 14
